Goal: Find contact information: Find contact information

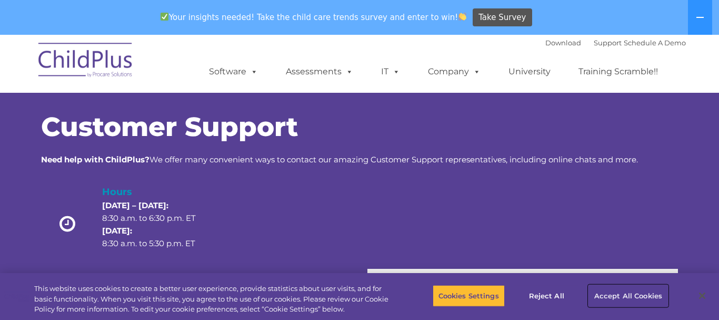
click at [603, 296] on button "Accept All Cookies" at bounding box center [629, 295] width 80 height 22
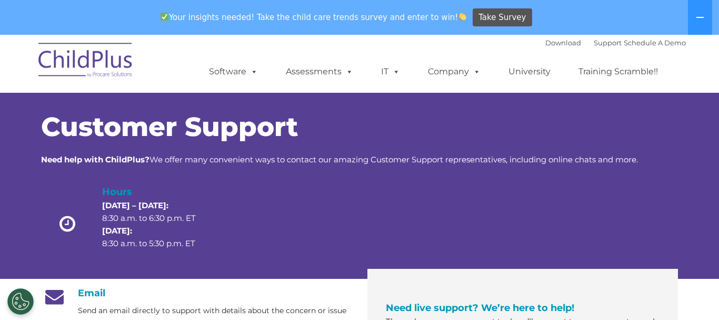
click at [438, 302] on span "Need live support? We’re here to help!" at bounding box center [480, 308] width 188 height 12
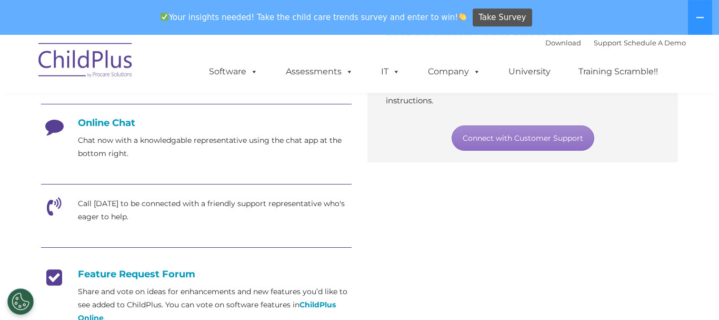
scroll to position [274, 0]
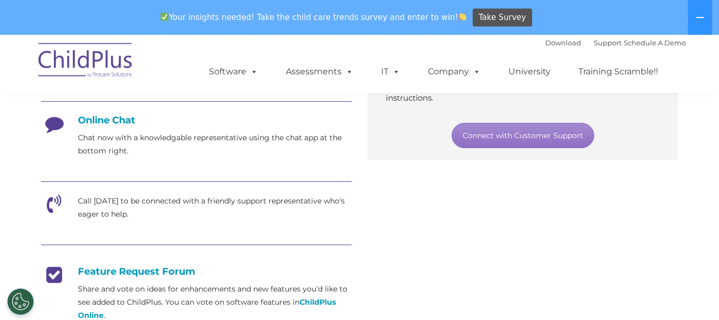
click at [43, 207] on icon at bounding box center [54, 207] width 26 height 26
click at [67, 208] on div "Call [DATE] to be connected with a friendly support representative who's eager …" at bounding box center [196, 207] width 311 height 26
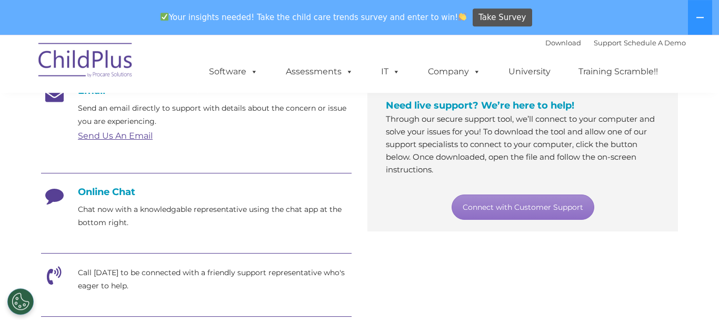
scroll to position [193, 0]
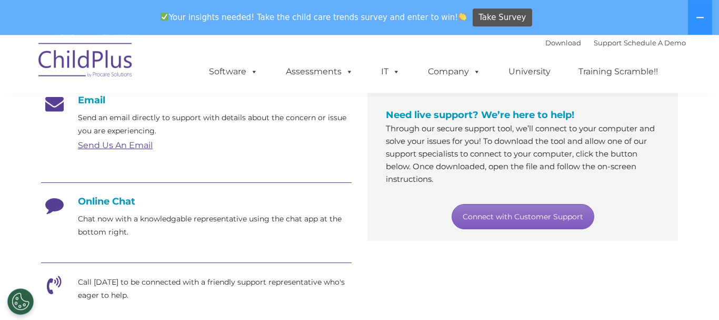
click at [549, 215] on link "Connect with Customer Support" at bounding box center [523, 216] width 143 height 25
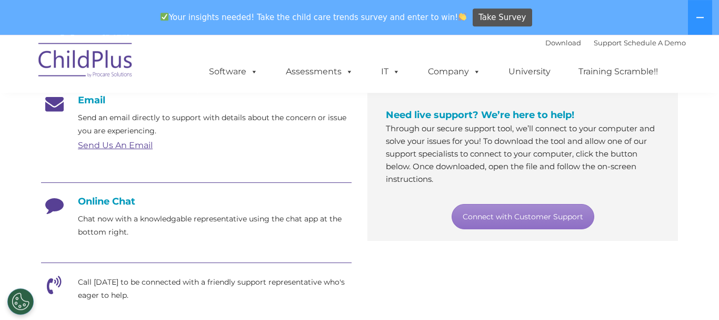
click at [108, 144] on link "Send Us An Email" at bounding box center [115, 145] width 75 height 10
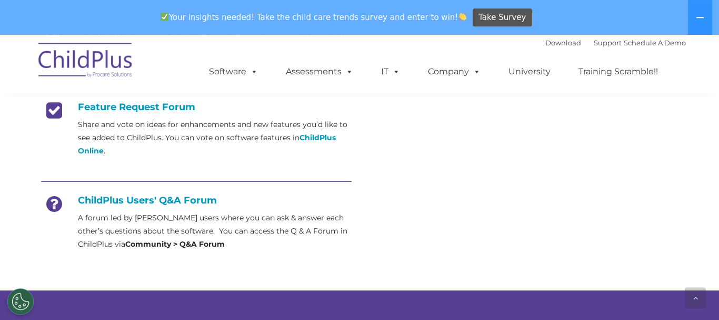
scroll to position [439, 0]
click at [594, 46] on link "Support" at bounding box center [608, 42] width 28 height 8
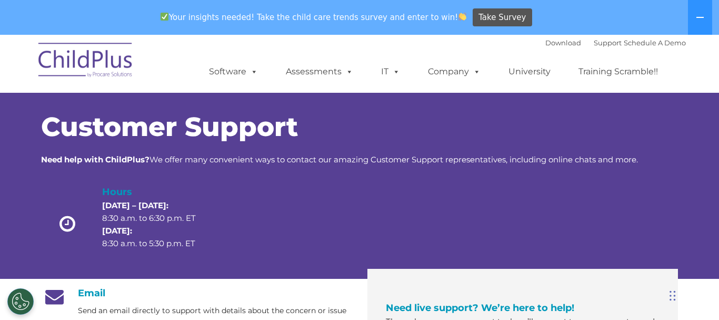
click at [340, 189] on div at bounding box center [285, 226] width 127 height 84
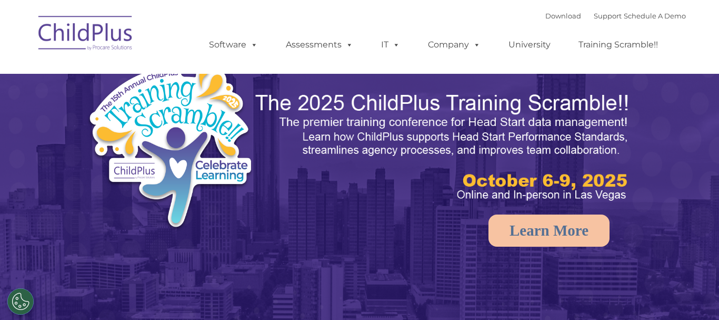
type input ""
select select "MEDIUM"
type input ""
select select "MEDIUM"
